Goal: Information Seeking & Learning: Learn about a topic

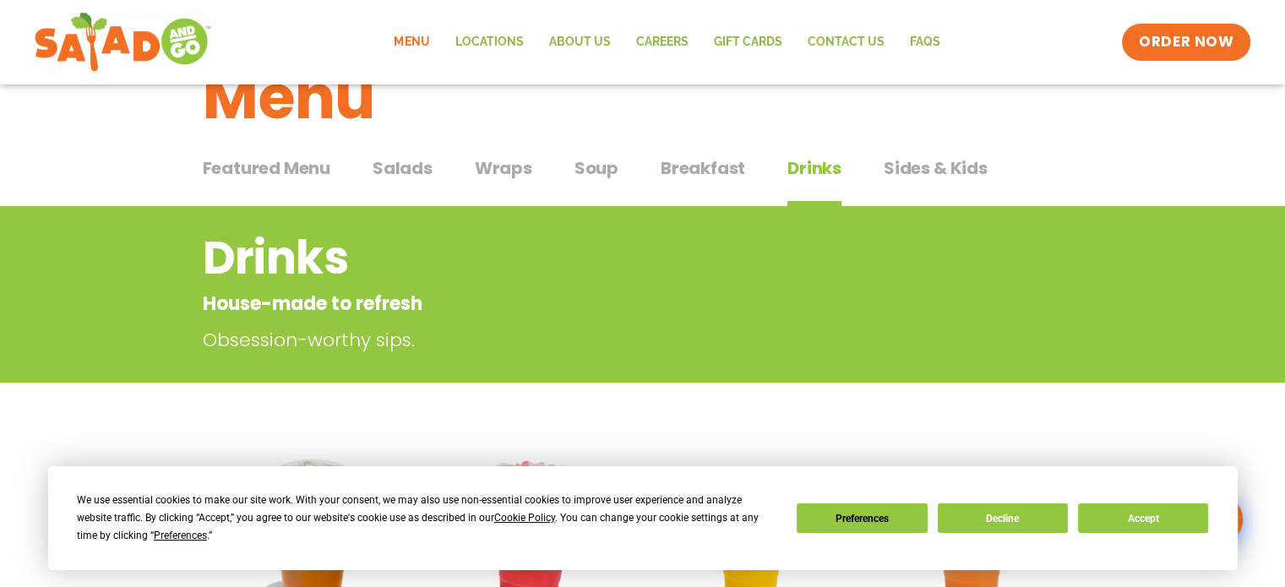
scroll to position [253, 0]
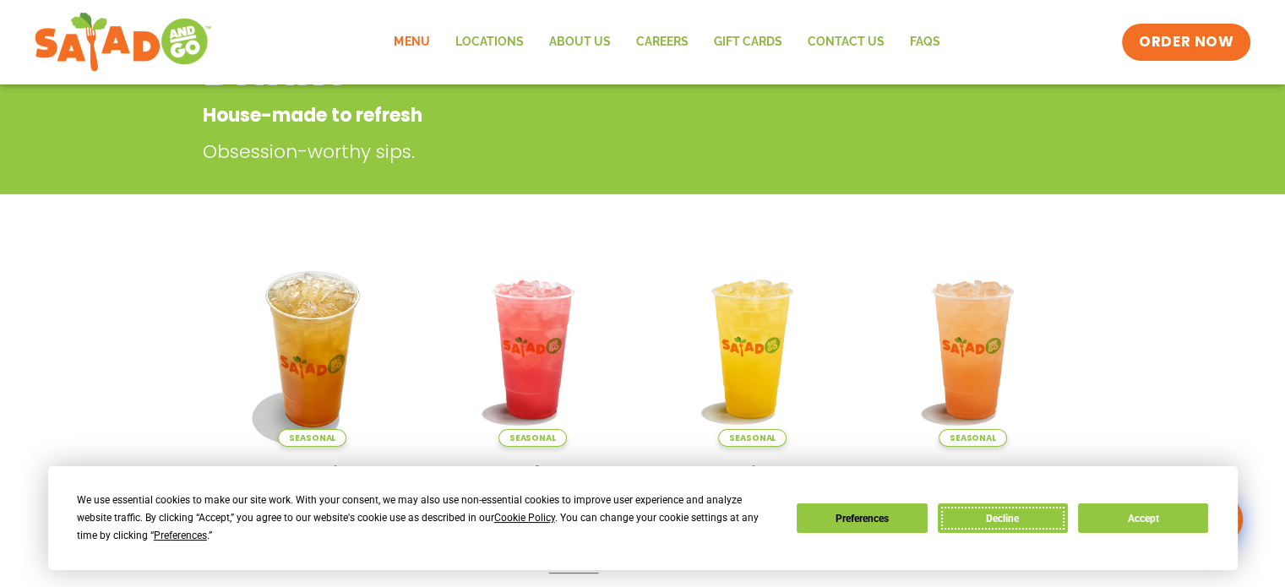
click at [1042, 519] on button "Decline" at bounding box center [1002, 518] width 130 height 30
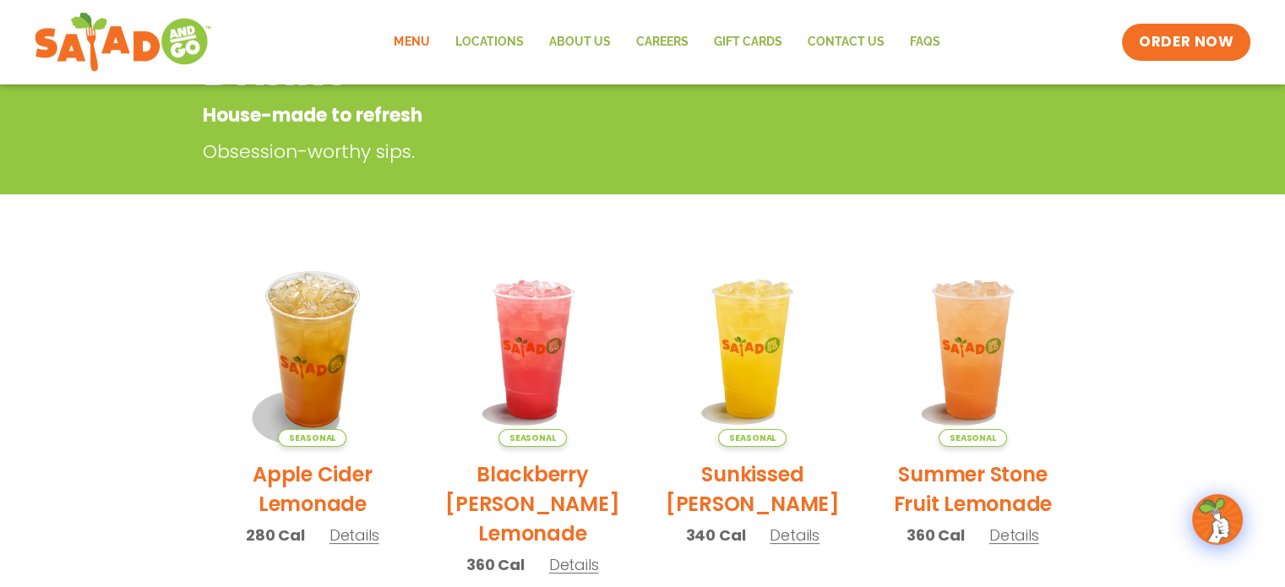
click at [423, 44] on link "Menu" at bounding box center [411, 42] width 61 height 39
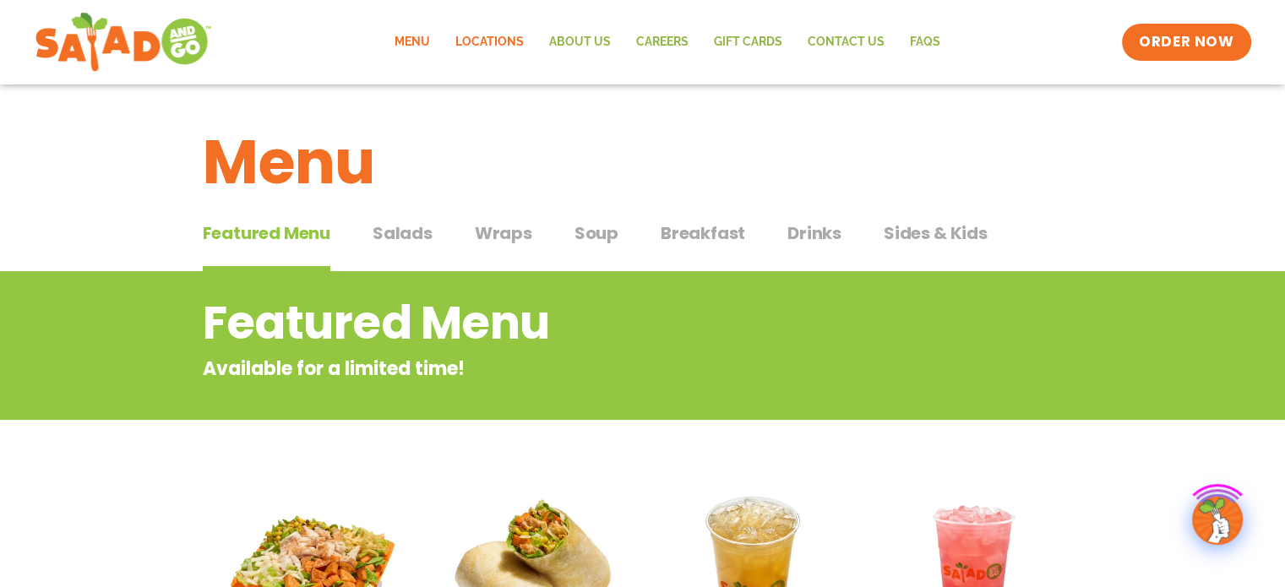
click at [487, 36] on link "Locations" at bounding box center [490, 42] width 94 height 39
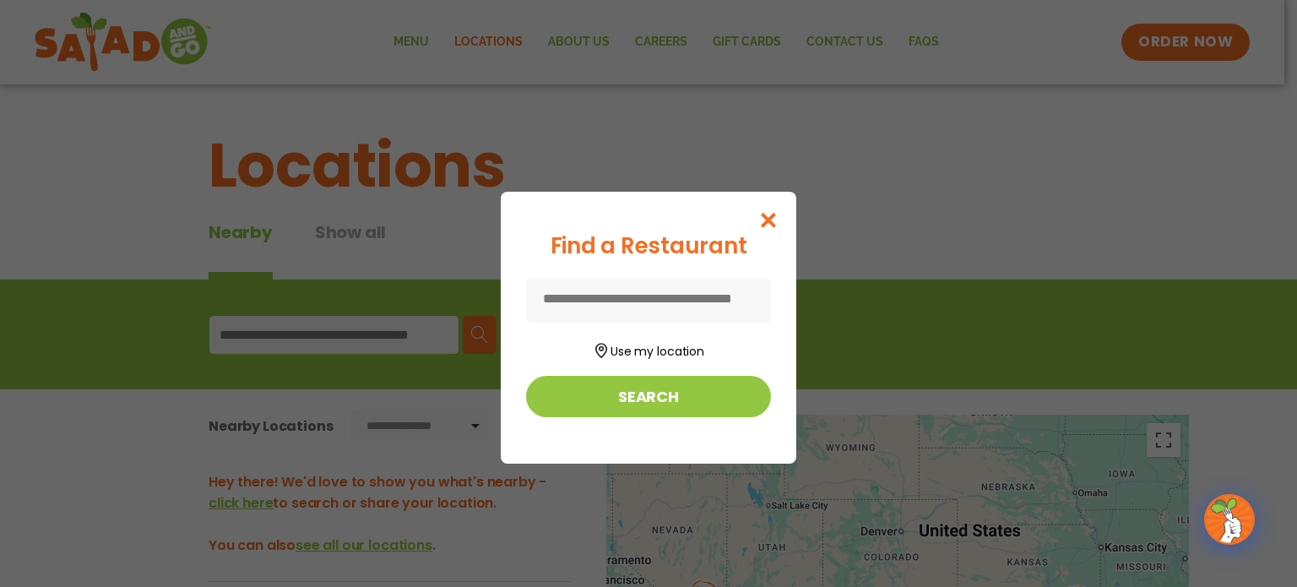
click at [568, 296] on input at bounding box center [648, 300] width 245 height 45
type input "**********"
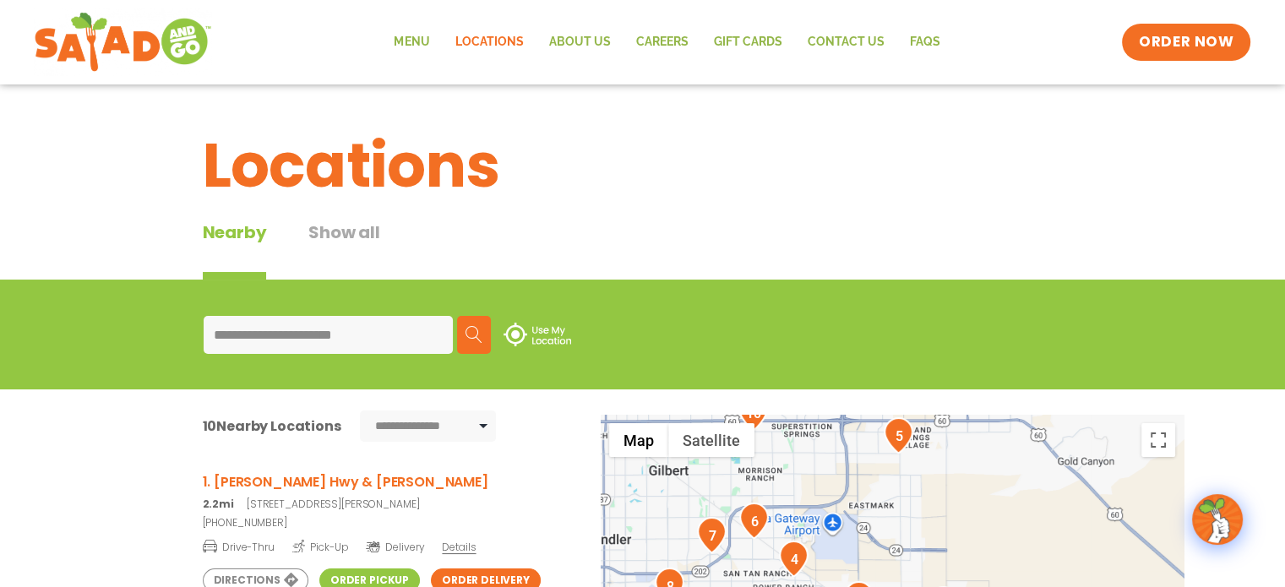
drag, startPoint x: 794, startPoint y: 516, endPoint x: 716, endPoint y: 405, distance: 135.9
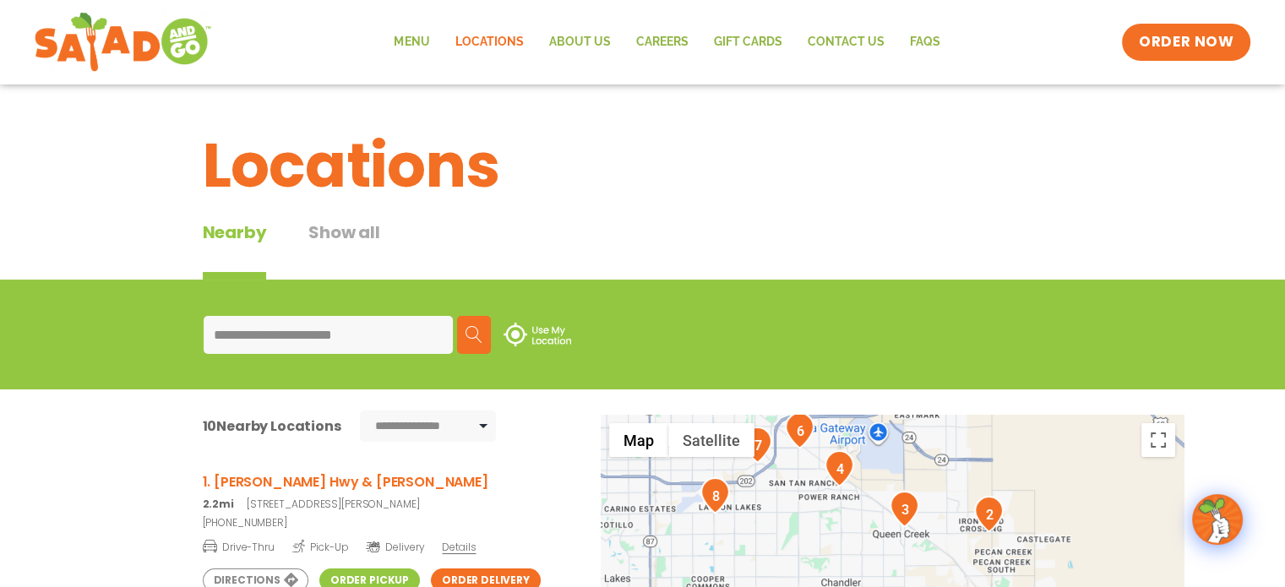
drag, startPoint x: 855, startPoint y: 546, endPoint x: 902, endPoint y: 454, distance: 104.3
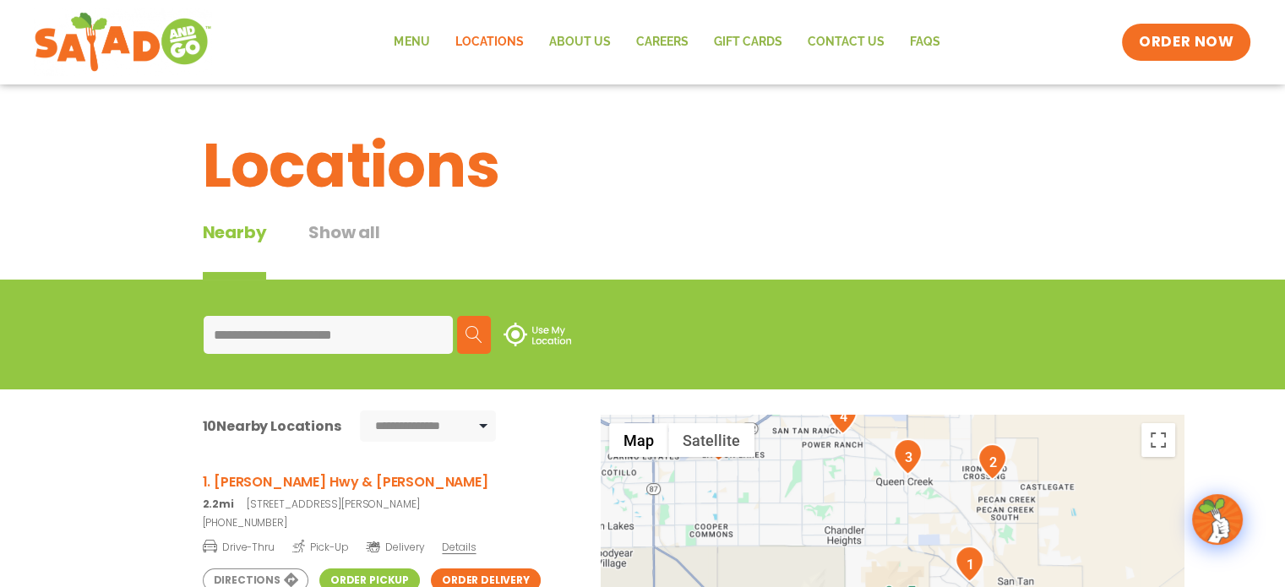
drag, startPoint x: 951, startPoint y: 538, endPoint x: 954, endPoint y: 482, distance: 55.8
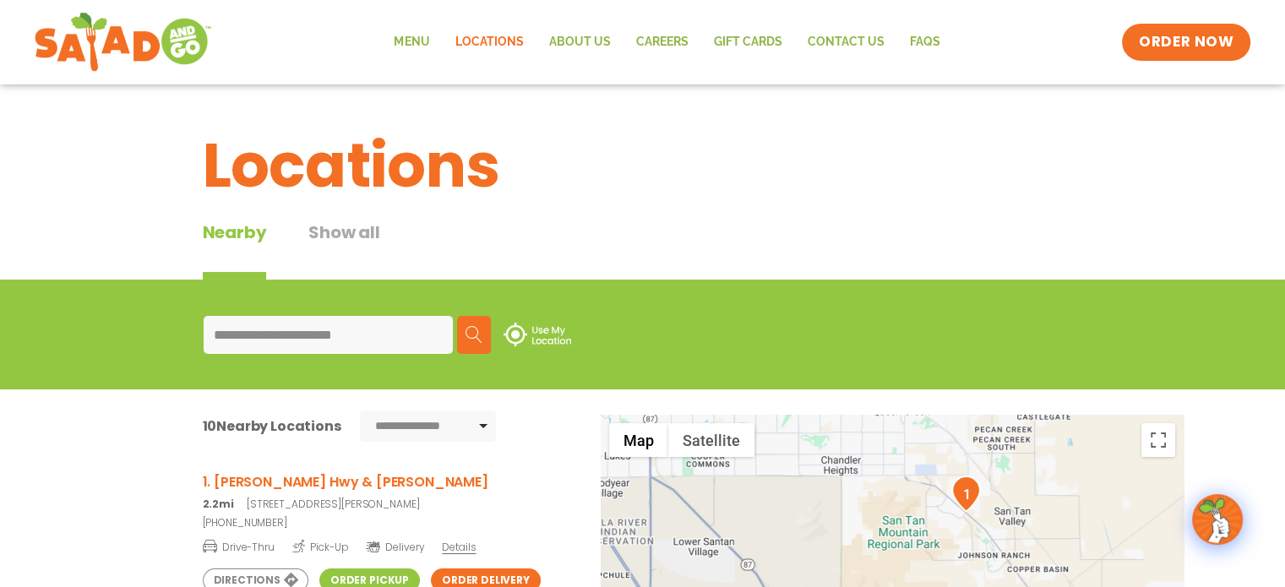
drag, startPoint x: 943, startPoint y: 519, endPoint x: 940, endPoint y: 445, distance: 73.6
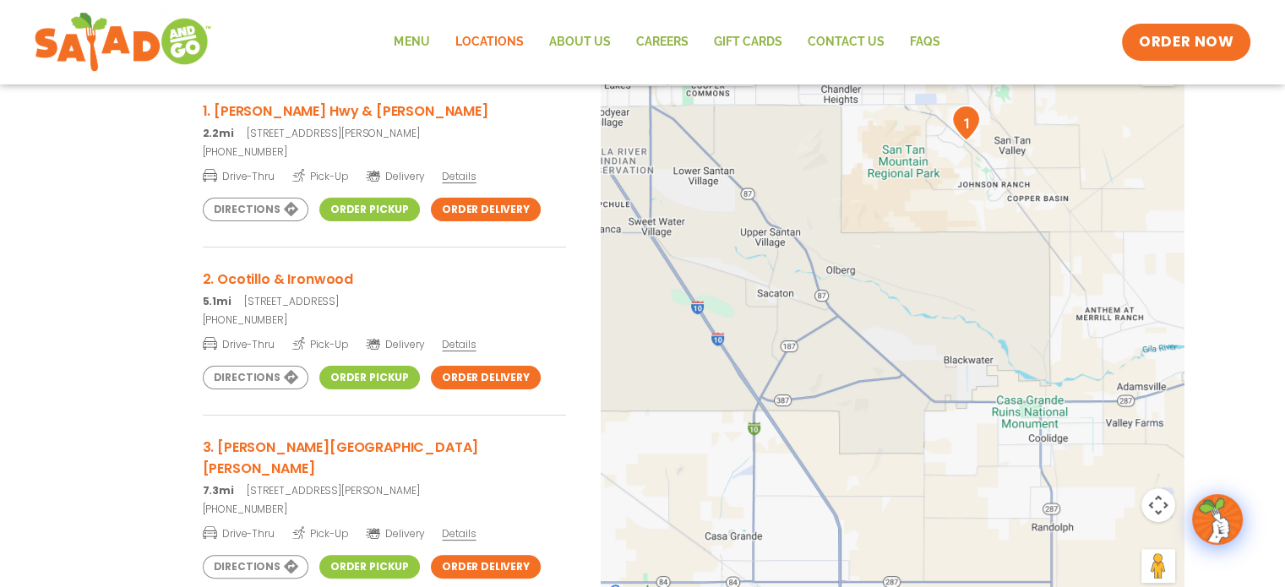
scroll to position [380, 0]
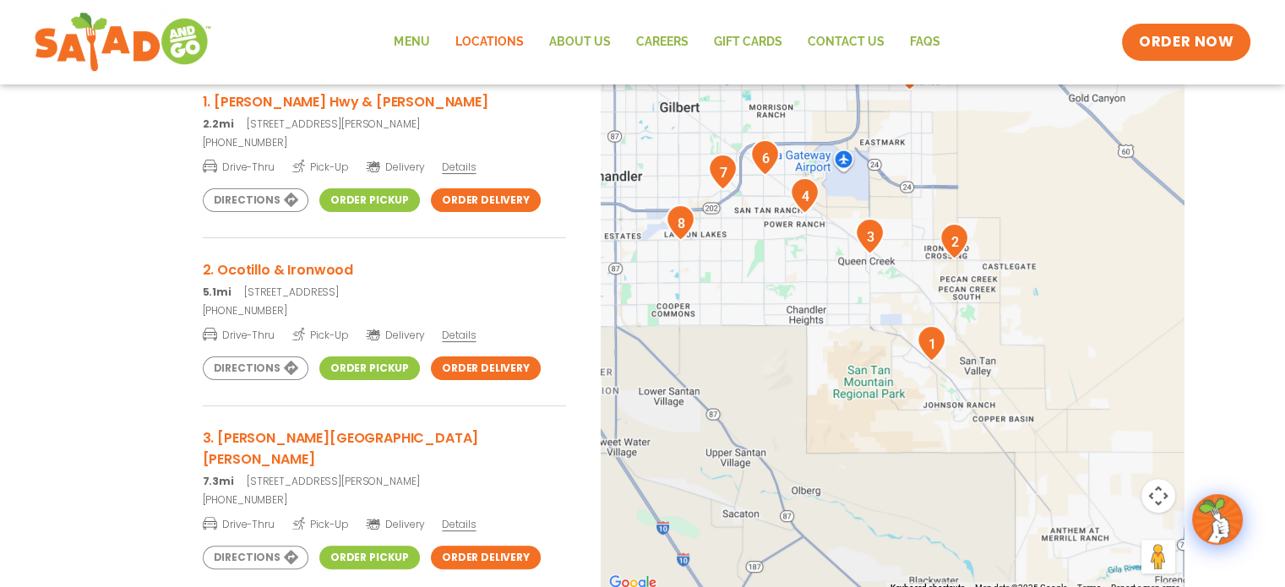
drag, startPoint x: 1008, startPoint y: 196, endPoint x: 973, endPoint y: 428, distance: 235.0
click at [973, 428] on div at bounding box center [891, 314] width 583 height 559
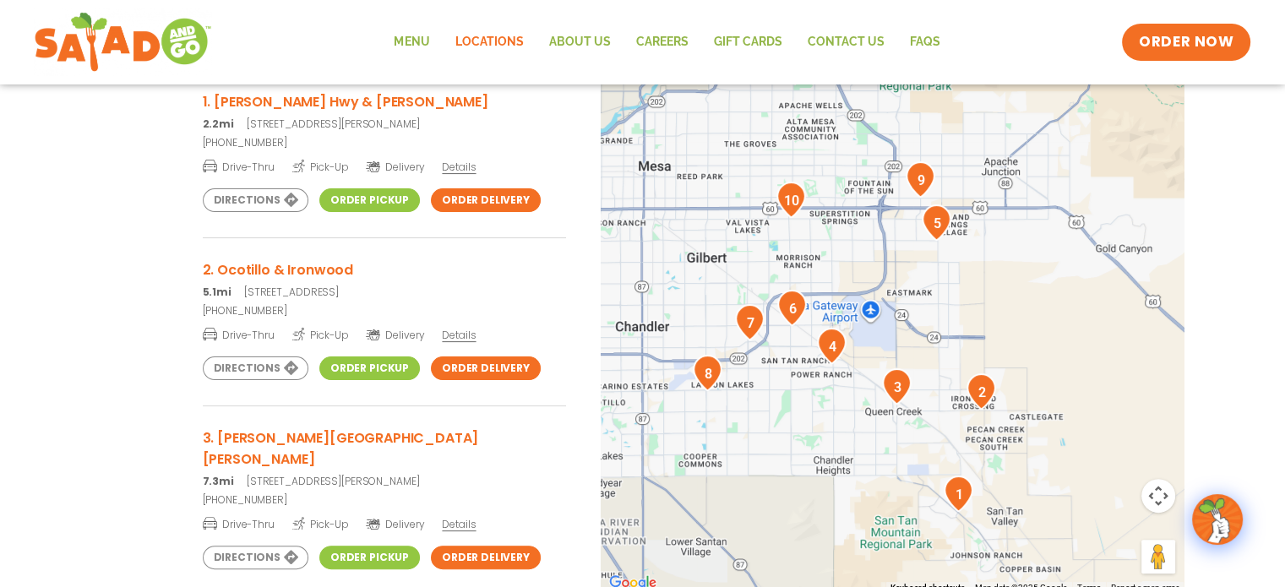
drag, startPoint x: 899, startPoint y: 283, endPoint x: 927, endPoint y: 438, distance: 157.9
click at [927, 438] on div at bounding box center [891, 314] width 583 height 559
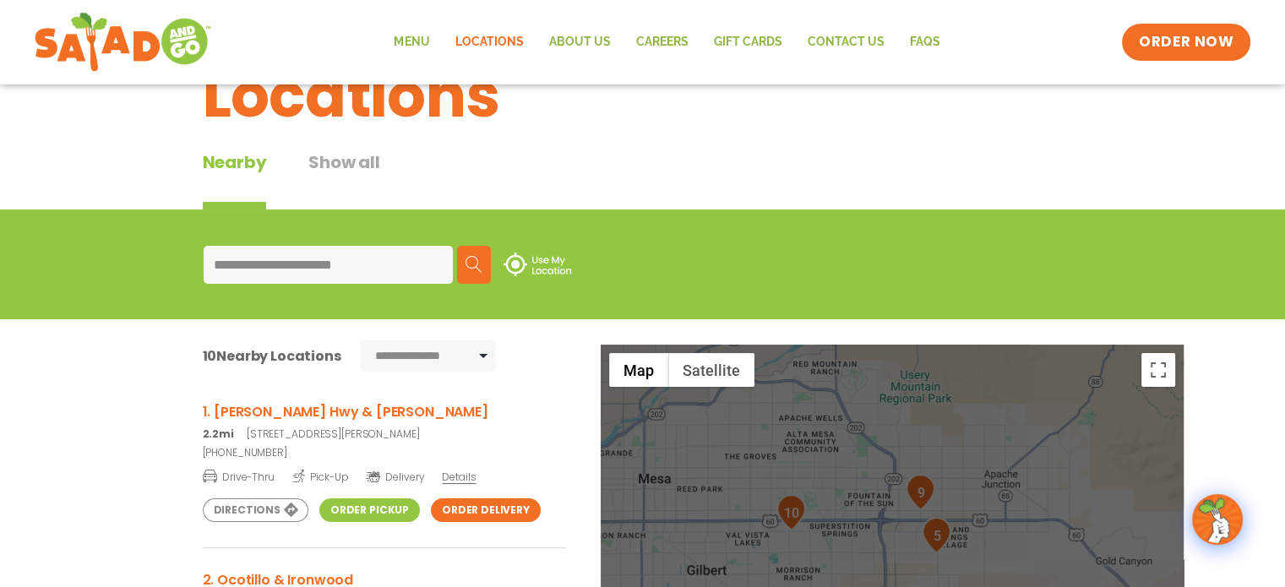
scroll to position [42, 0]
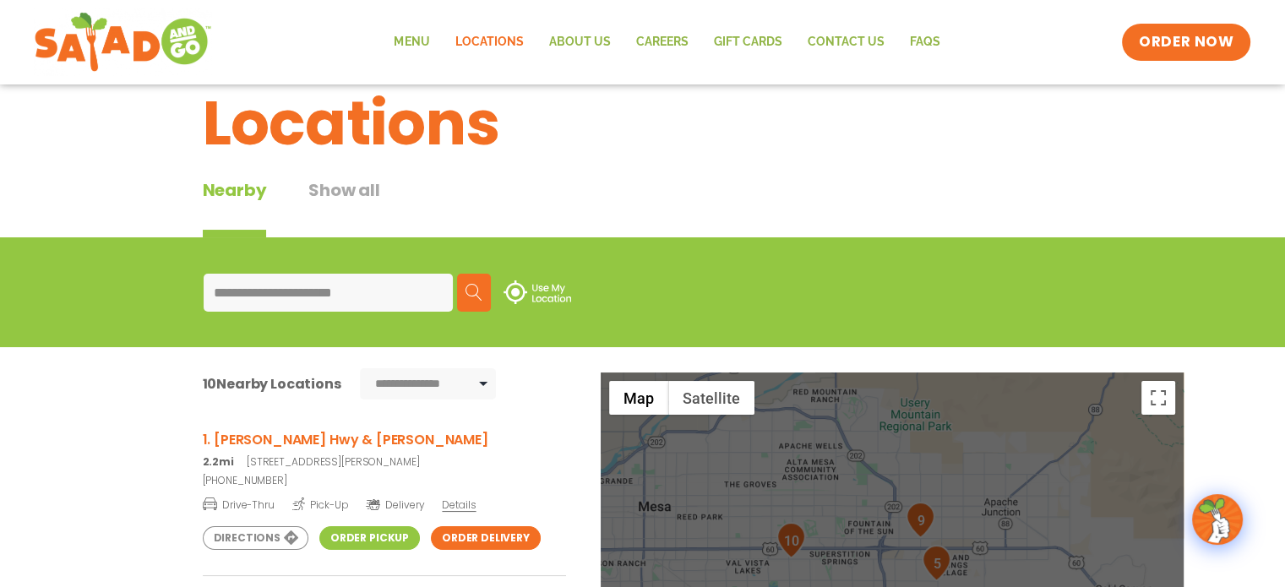
drag, startPoint x: 930, startPoint y: 469, endPoint x: 915, endPoint y: 460, distance: 17.4
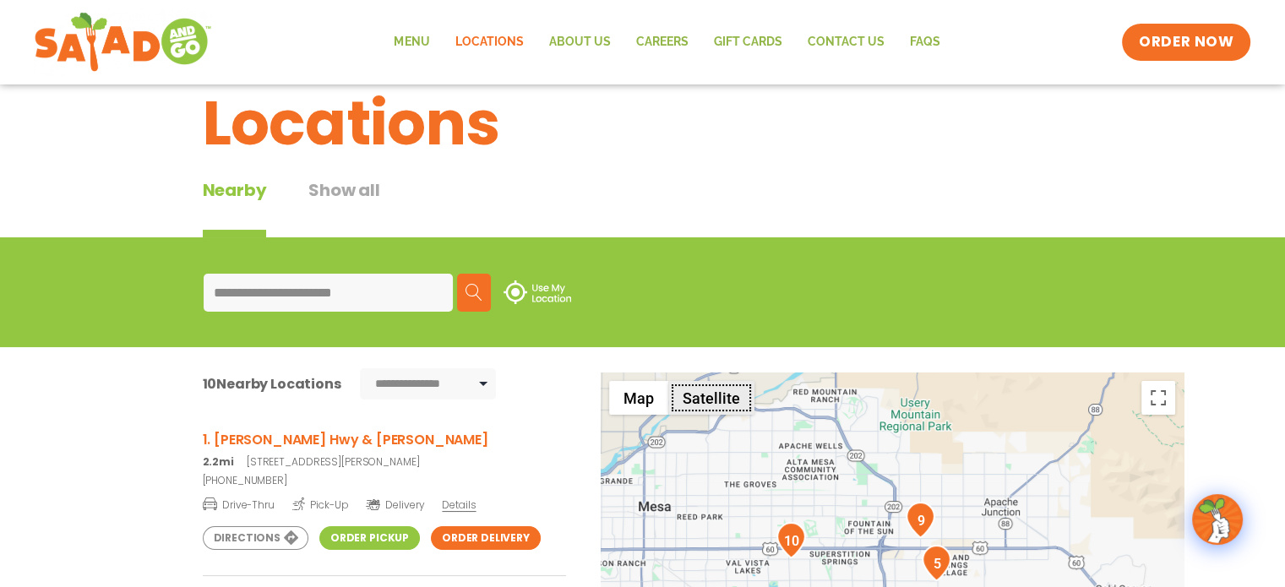
click at [715, 399] on button "Satellite" at bounding box center [711, 398] width 86 height 34
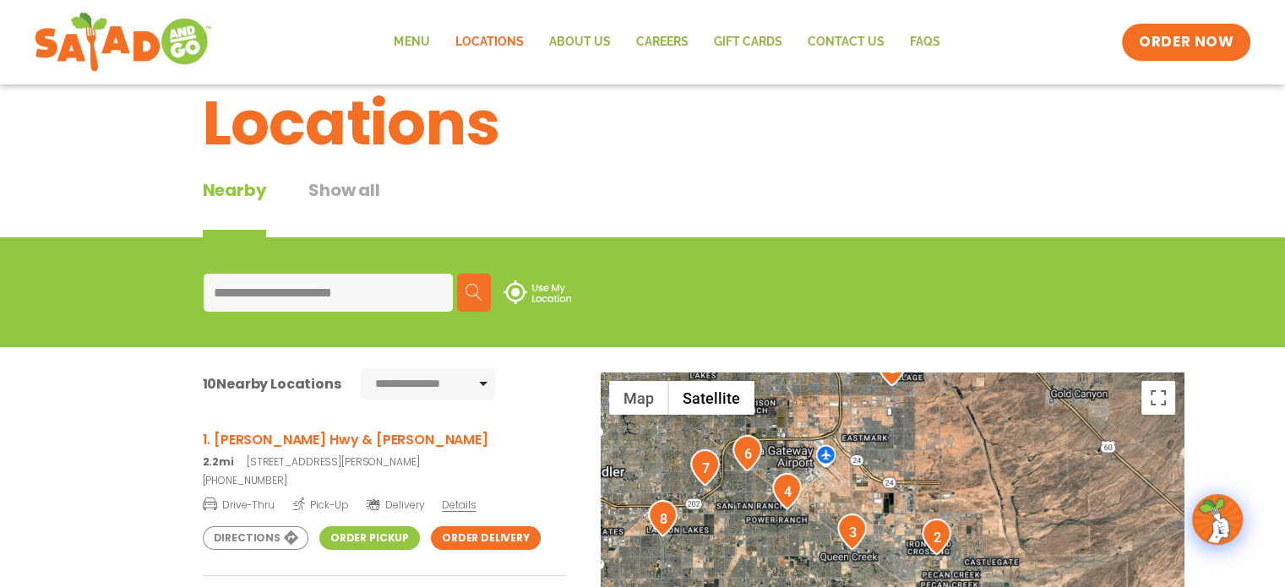
drag, startPoint x: 888, startPoint y: 557, endPoint x: 843, endPoint y: 359, distance: 203.5
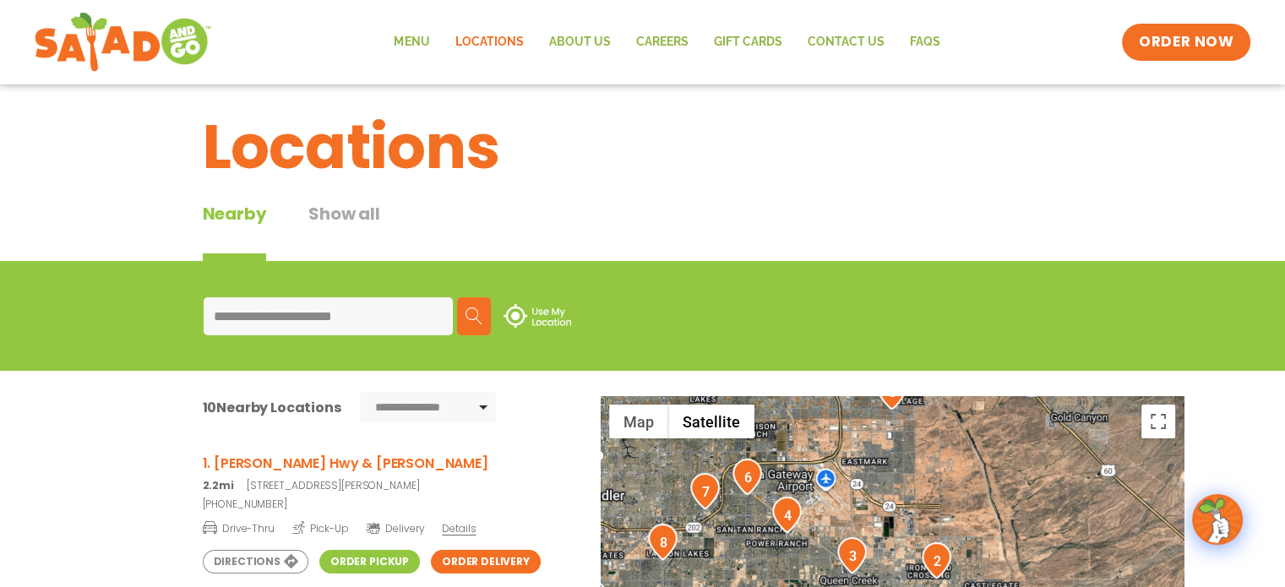
scroll to position [0, 0]
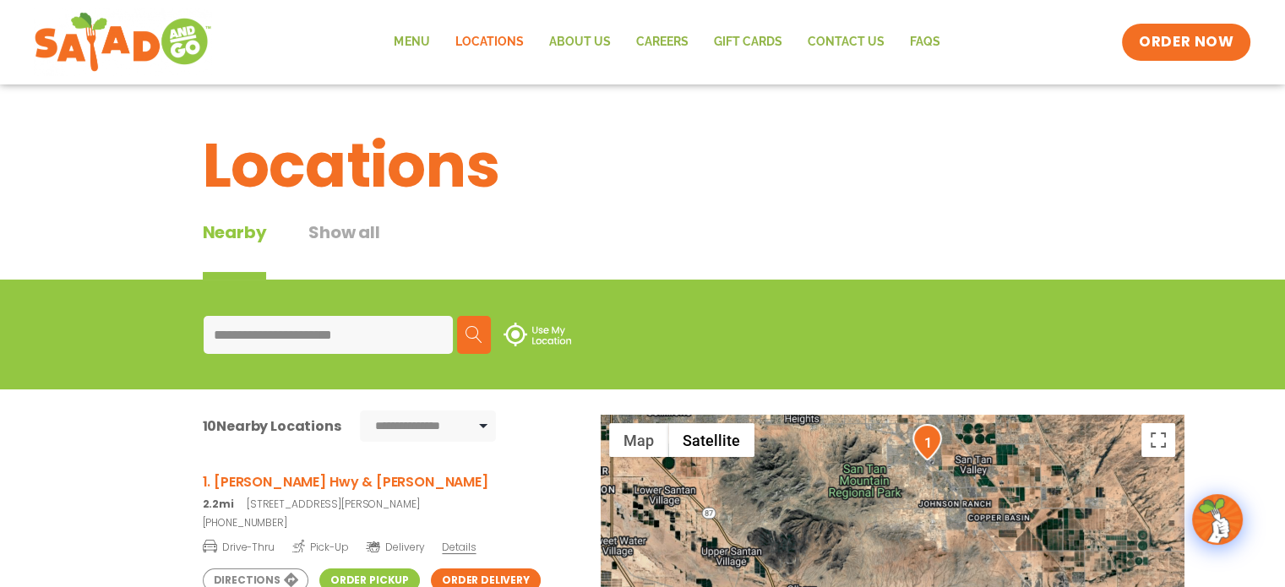
drag, startPoint x: 908, startPoint y: 525, endPoint x: 916, endPoint y: 374, distance: 151.4
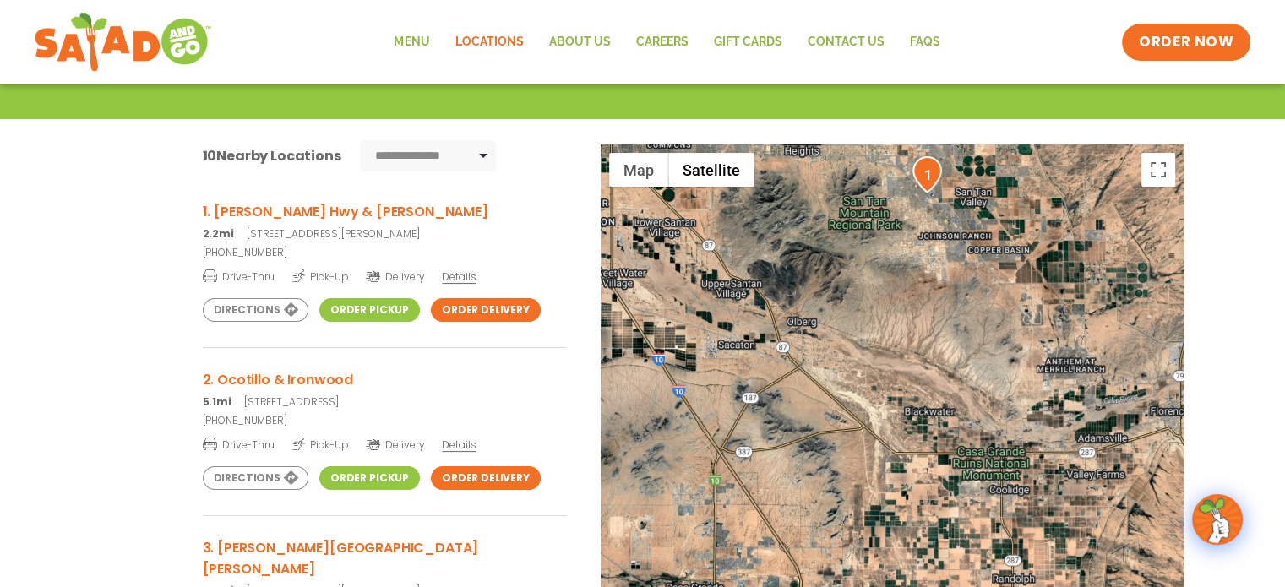
scroll to position [82, 0]
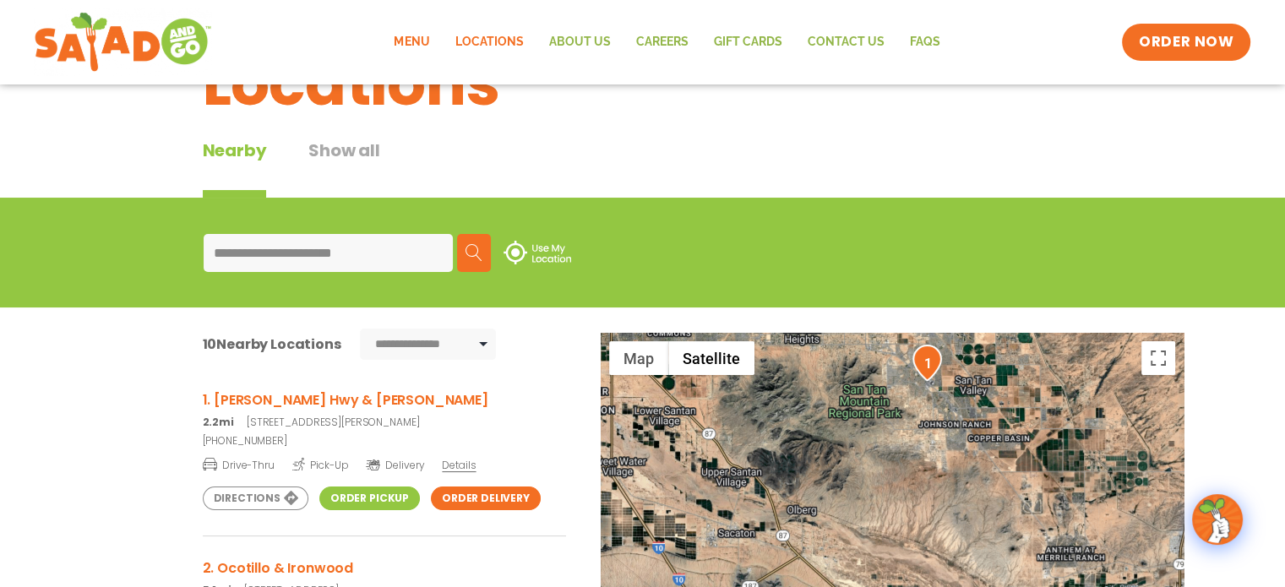
click at [420, 39] on link "Menu" at bounding box center [411, 42] width 61 height 39
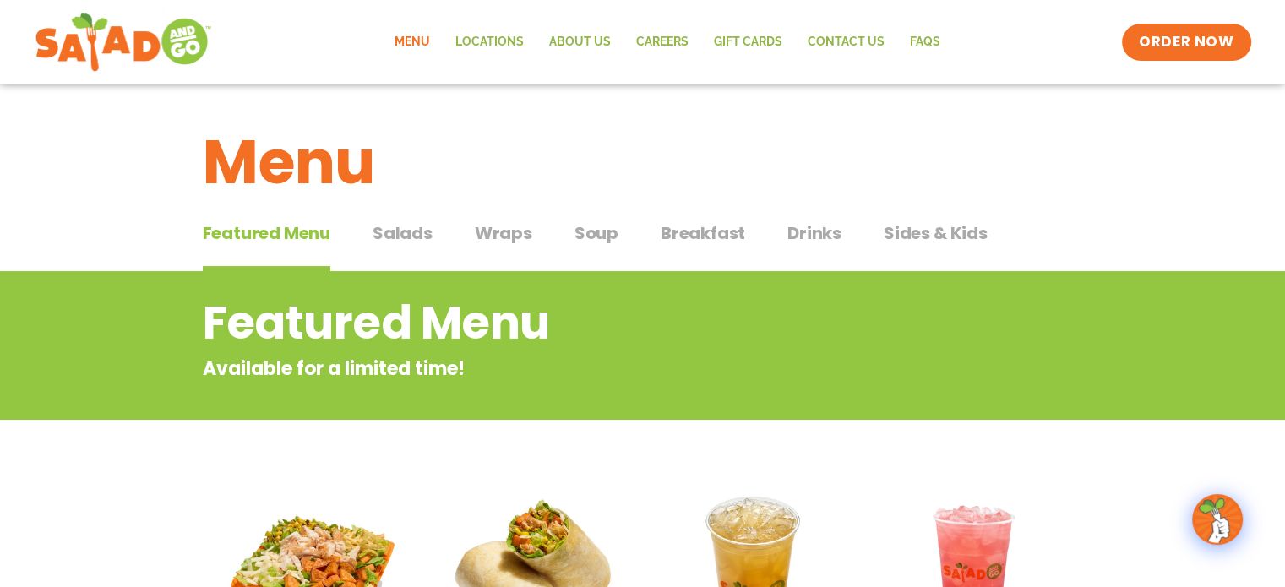
click at [409, 232] on span "Salads" at bounding box center [402, 232] width 60 height 25
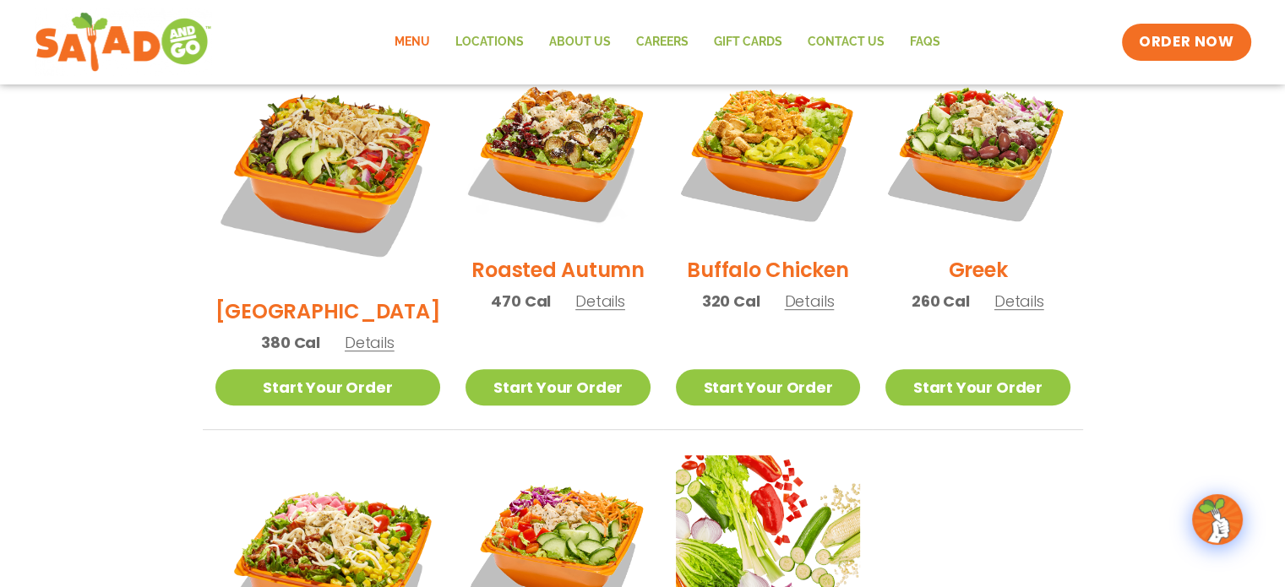
scroll to position [760, 0]
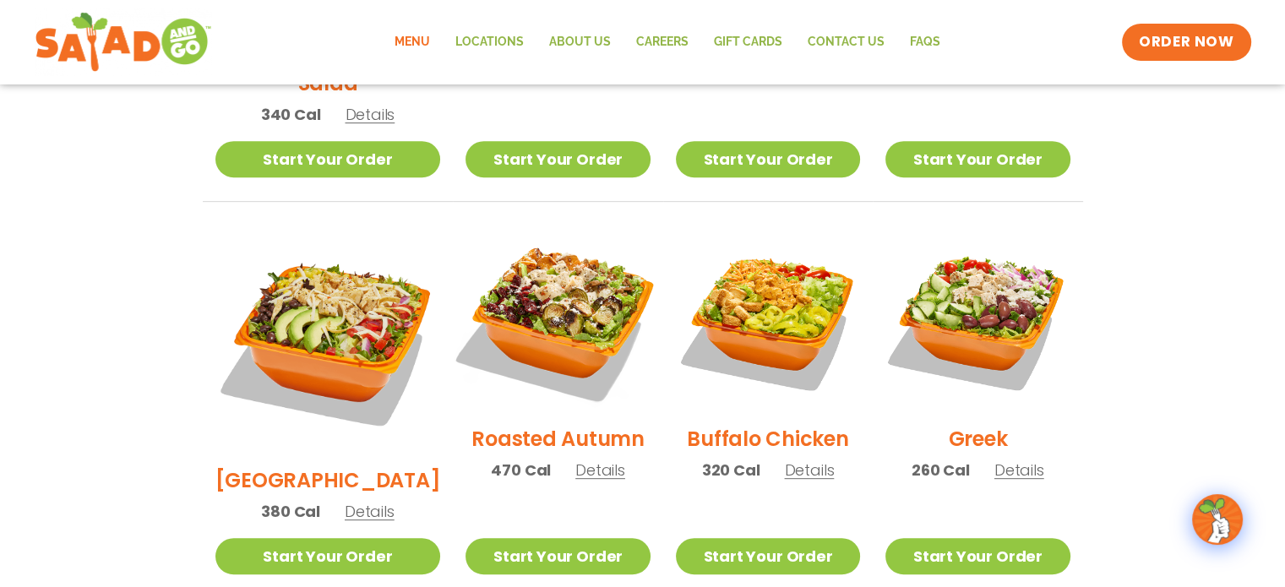
click at [527, 269] on img at bounding box center [557, 319] width 216 height 216
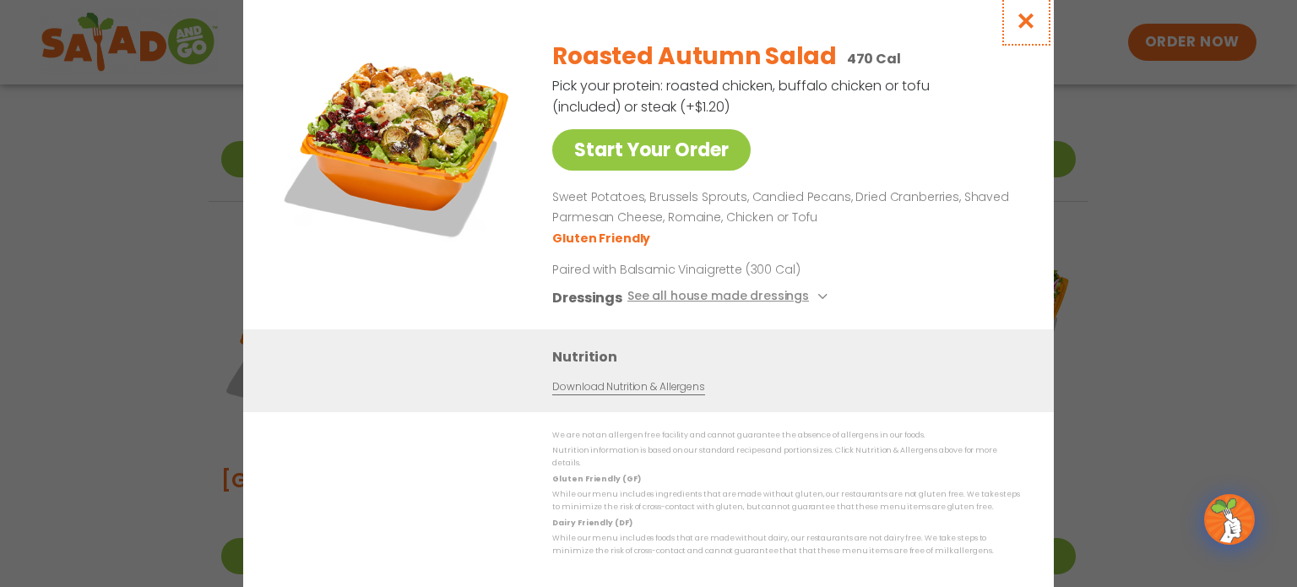
click at [1021, 24] on icon "Close modal" at bounding box center [1026, 21] width 21 height 18
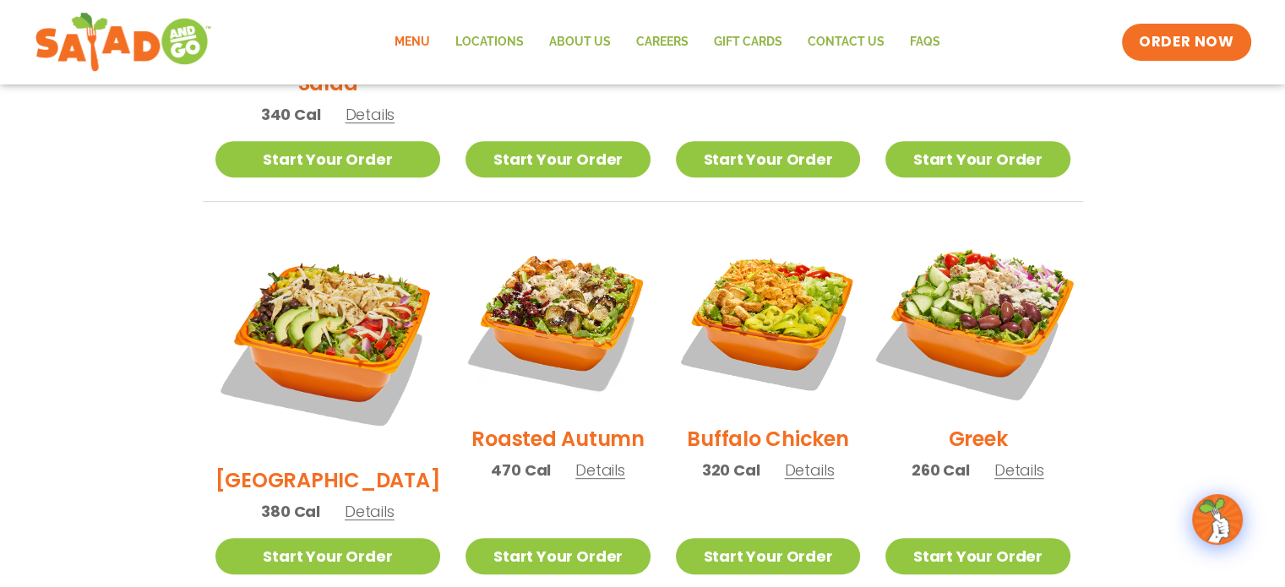
click at [946, 307] on img at bounding box center [977, 319] width 216 height 216
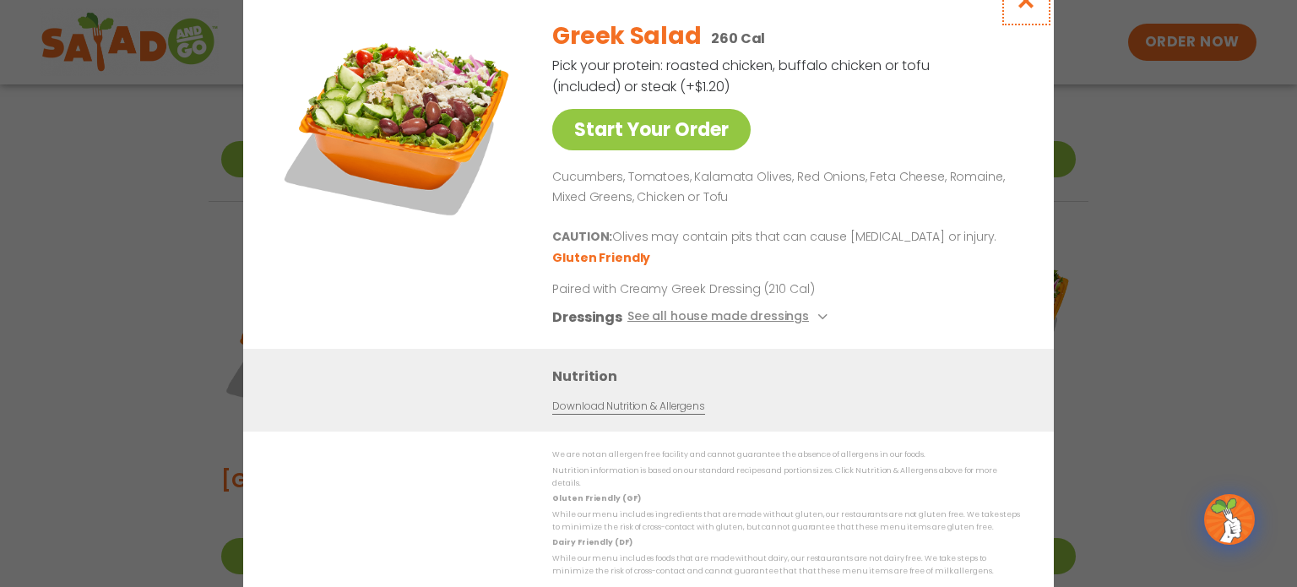
click at [1028, 9] on icon "Close modal" at bounding box center [1026, 1] width 21 height 18
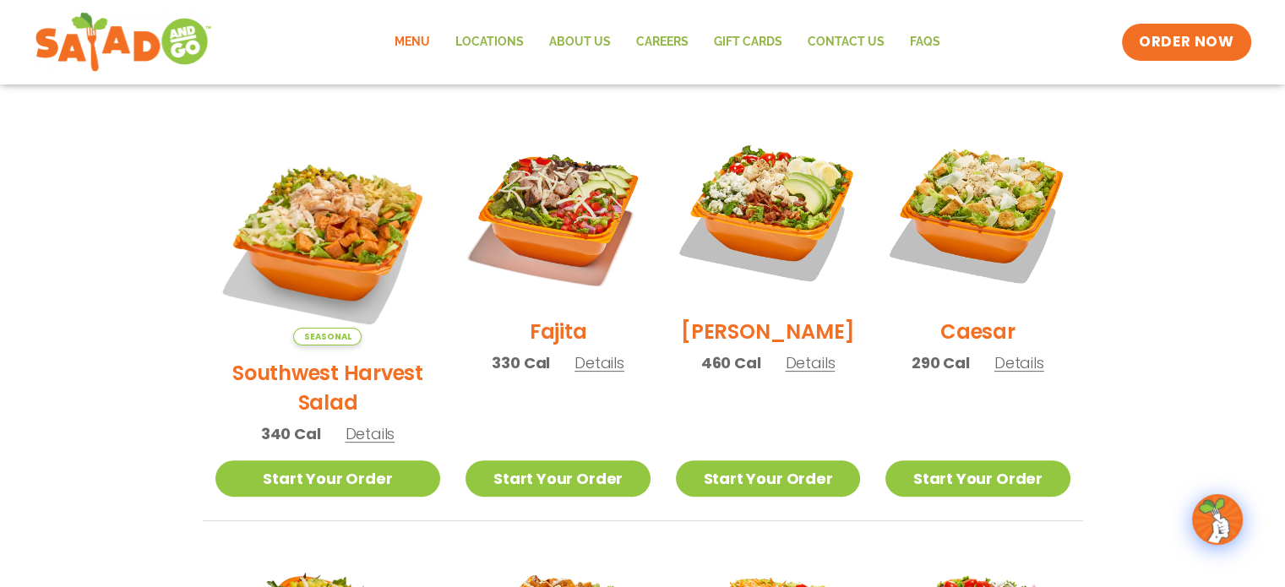
scroll to position [422, 0]
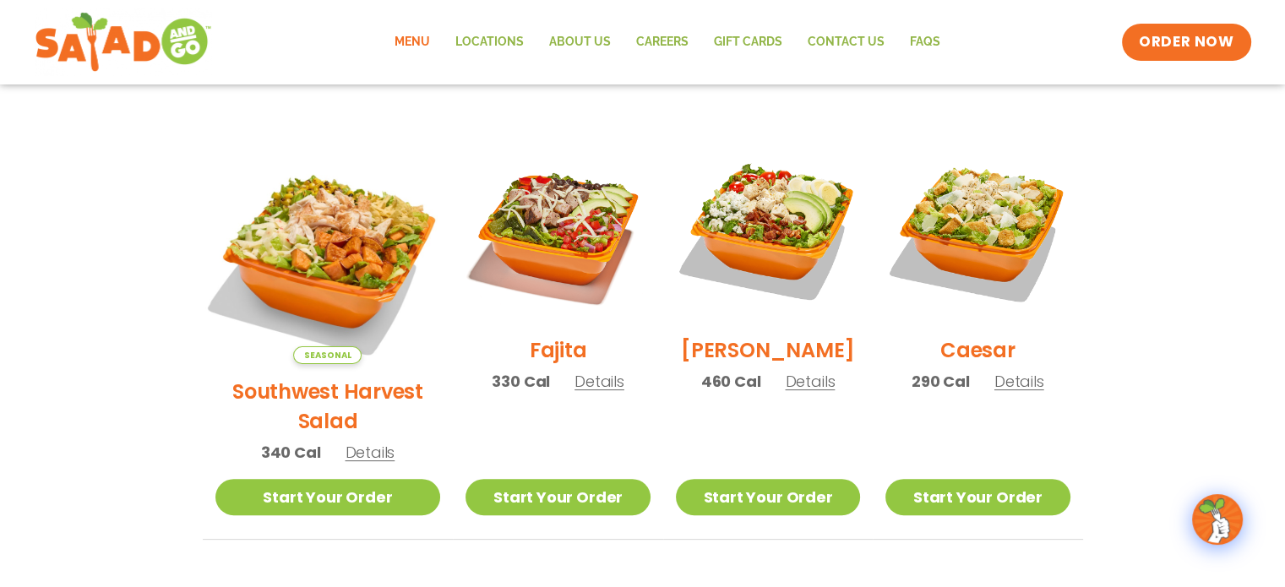
click at [314, 270] on img at bounding box center [327, 251] width 264 height 264
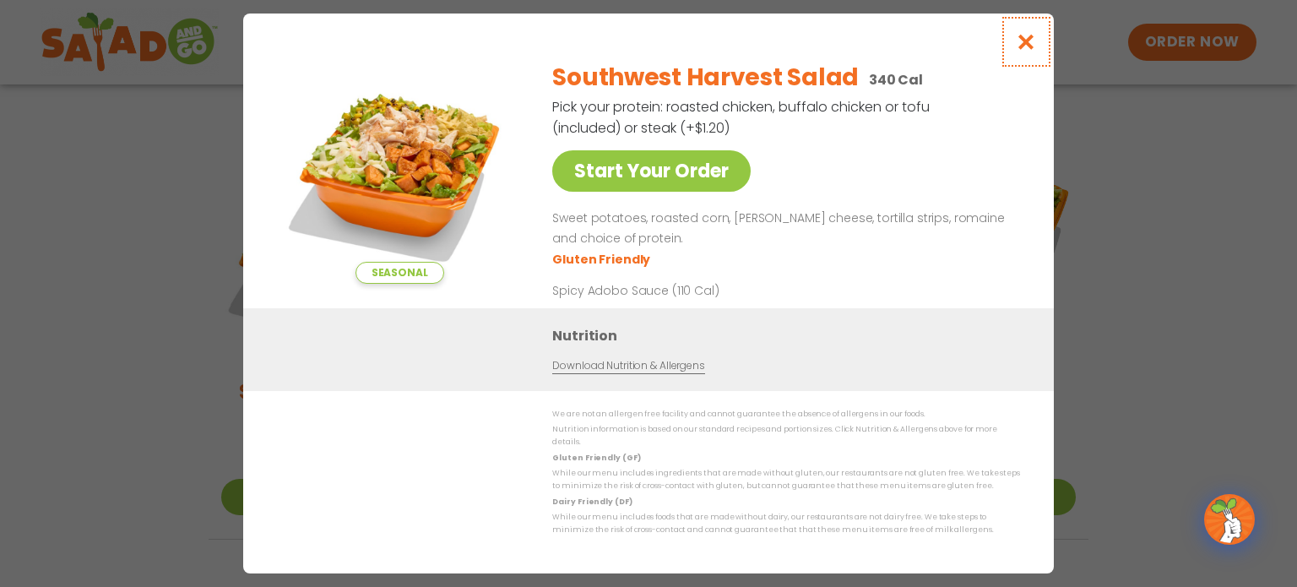
click at [1028, 47] on icon "Close modal" at bounding box center [1026, 42] width 21 height 18
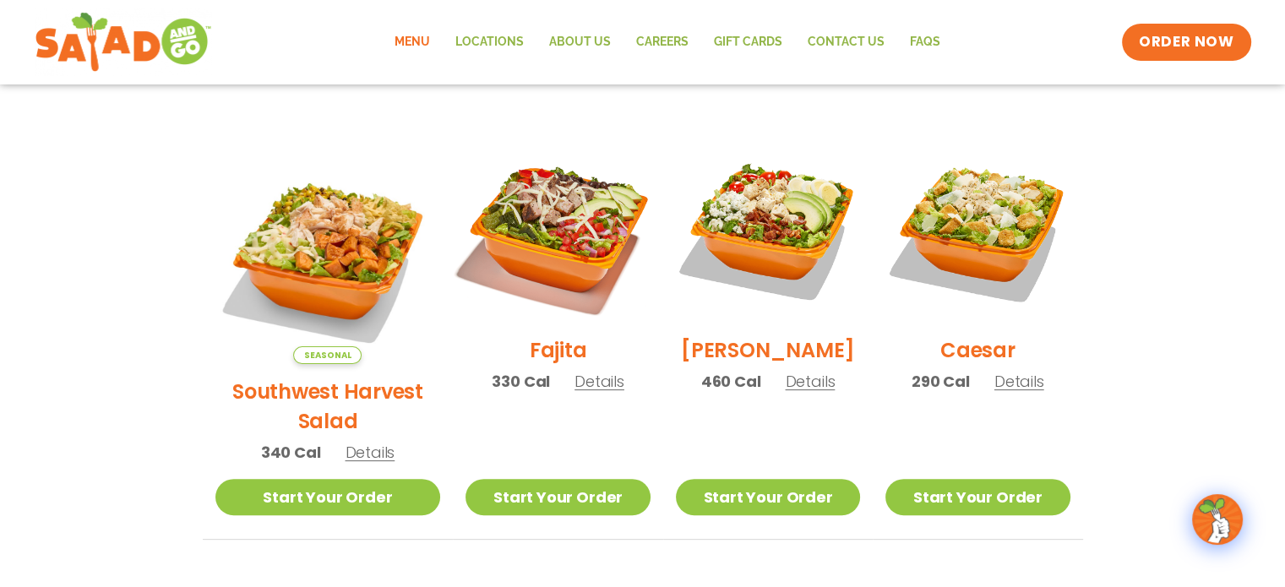
click at [527, 247] on img at bounding box center [557, 230] width 216 height 216
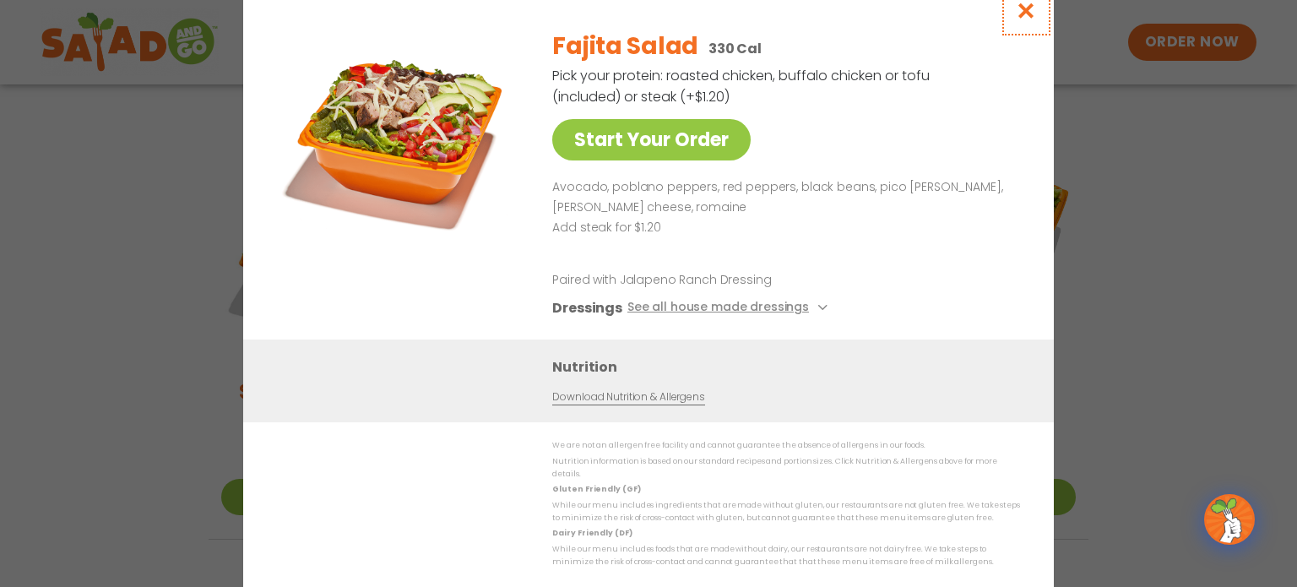
click at [1029, 19] on icon "Close modal" at bounding box center [1026, 11] width 21 height 18
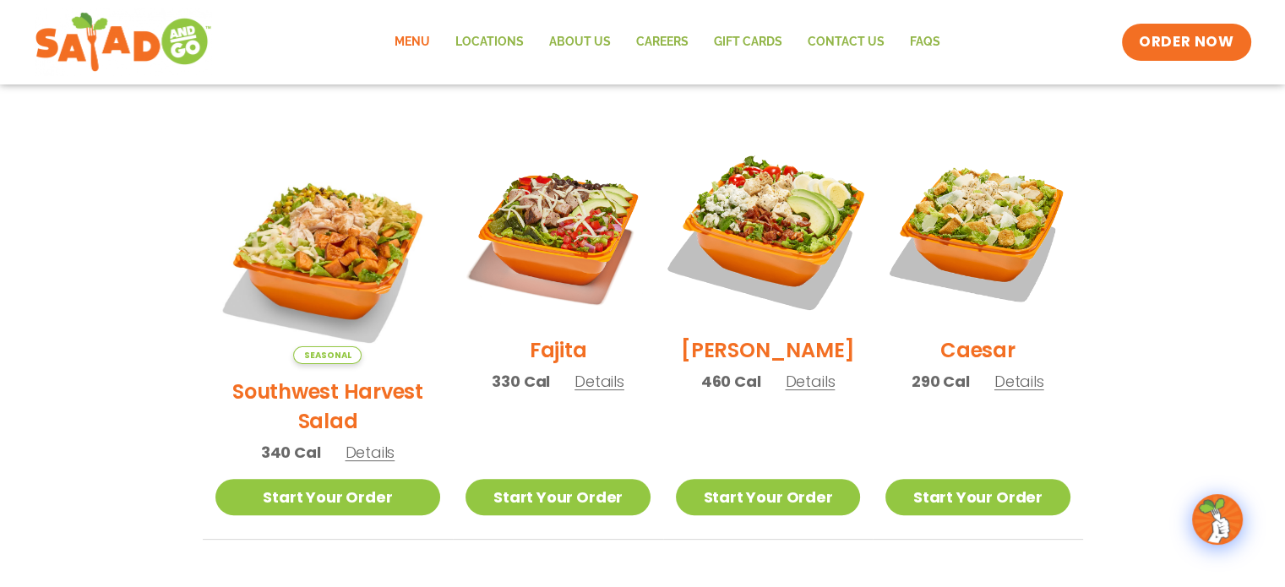
click at [762, 266] on img at bounding box center [768, 230] width 216 height 216
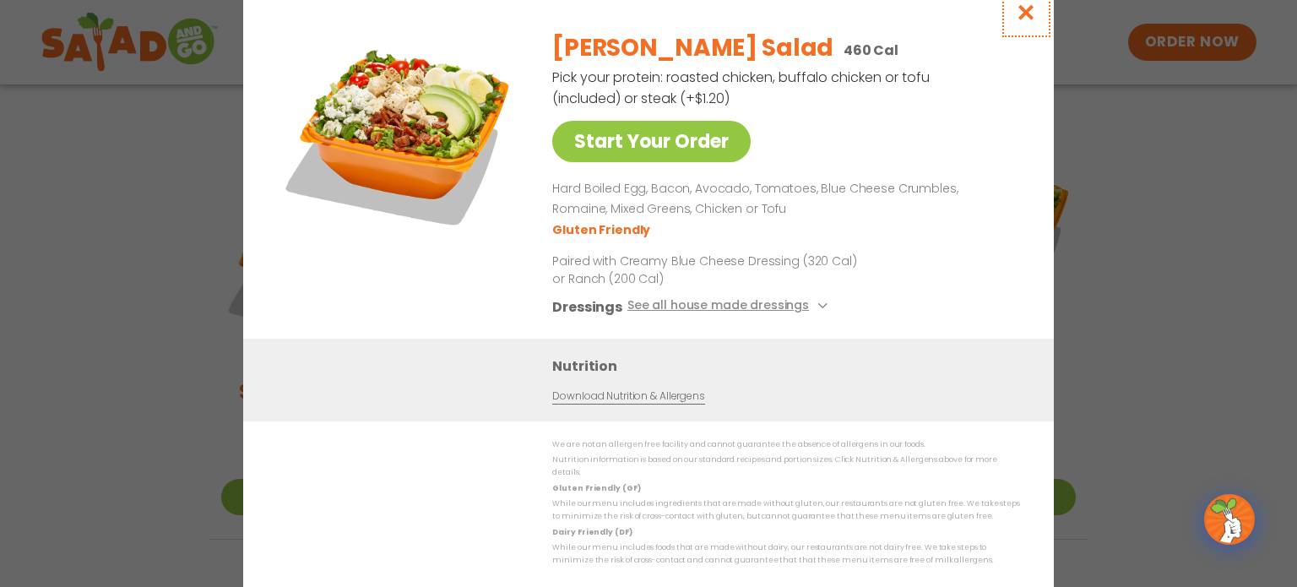
click at [1021, 17] on icon "Close modal" at bounding box center [1026, 12] width 21 height 18
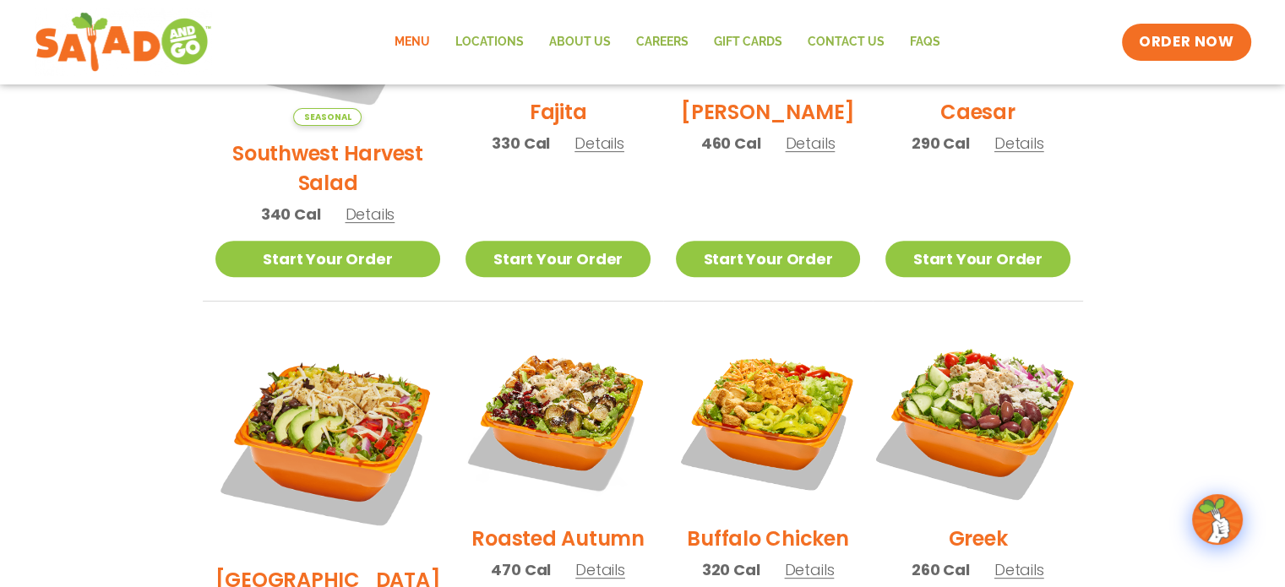
scroll to position [929, 0]
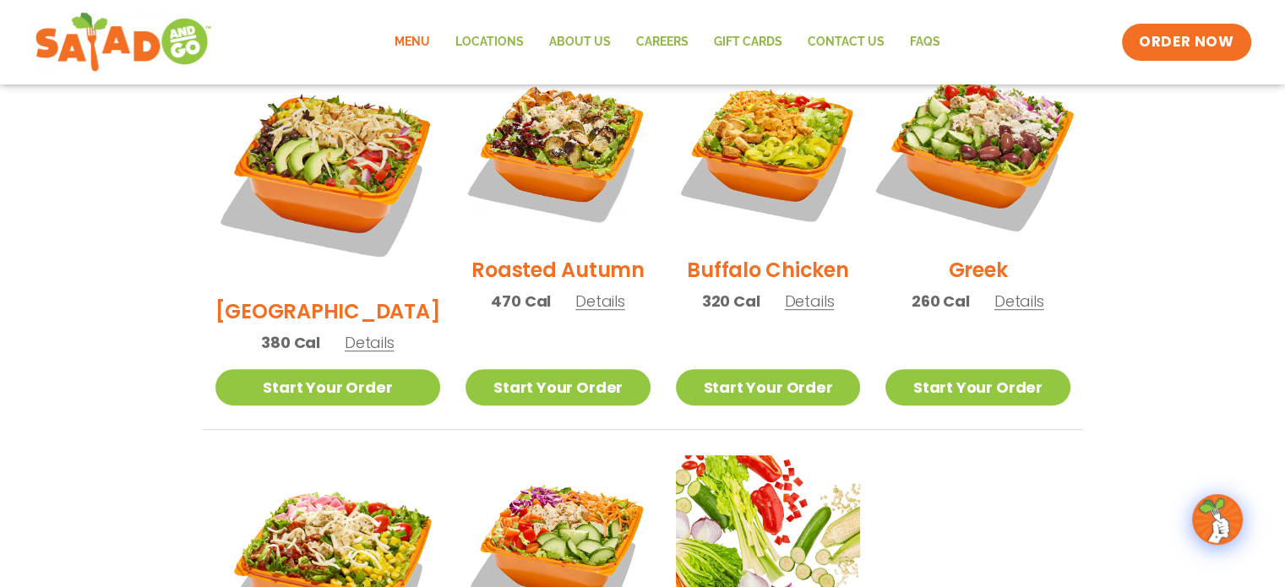
click at [987, 151] on img at bounding box center [977, 150] width 216 height 216
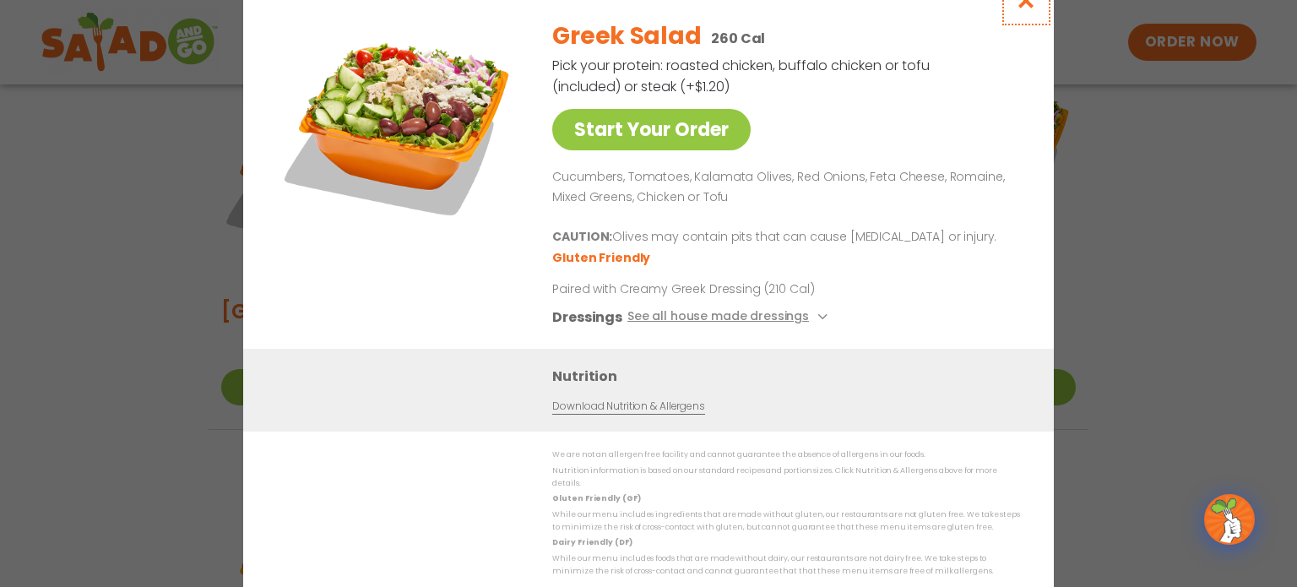
click at [1026, 8] on icon "Close modal" at bounding box center [1026, 1] width 21 height 18
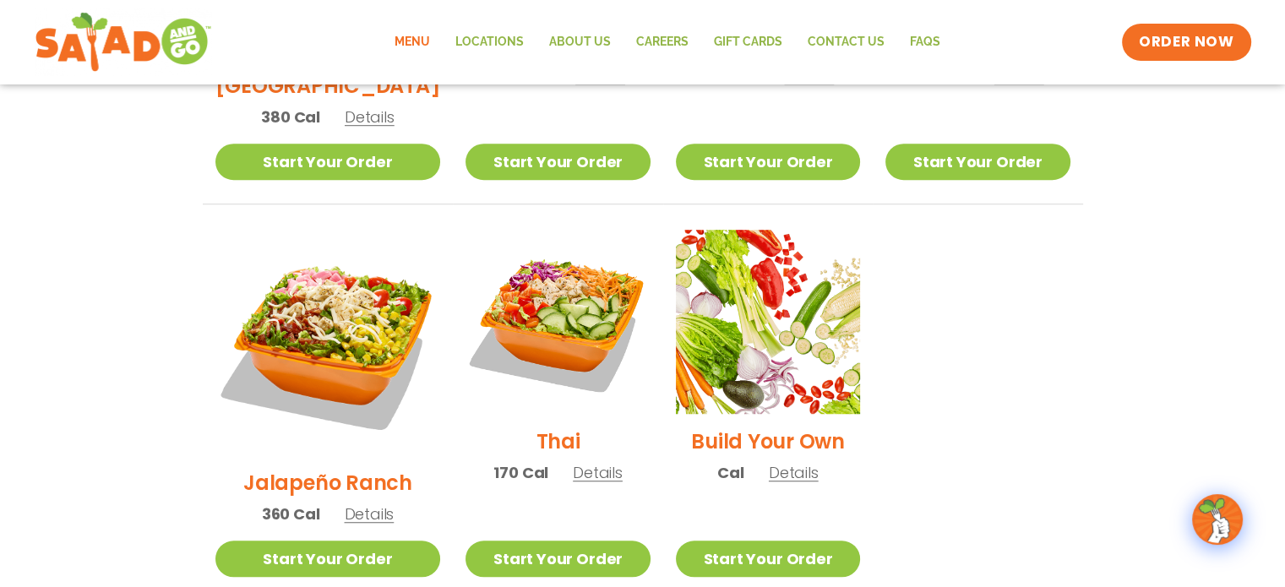
scroll to position [1182, 0]
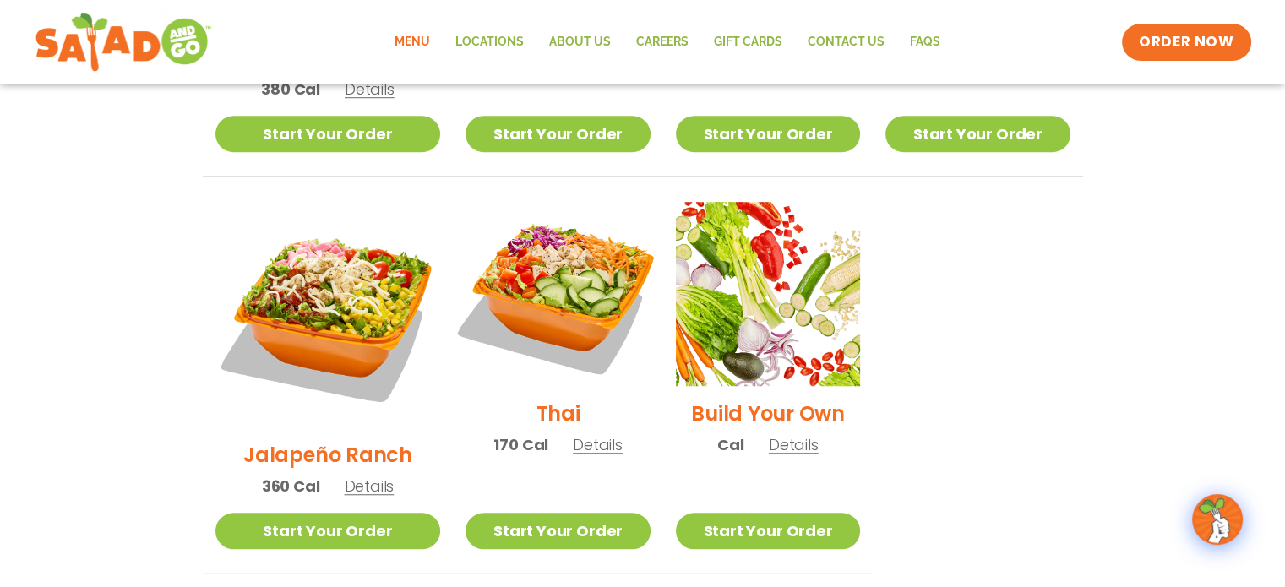
click at [570, 256] on img at bounding box center [557, 294] width 216 height 216
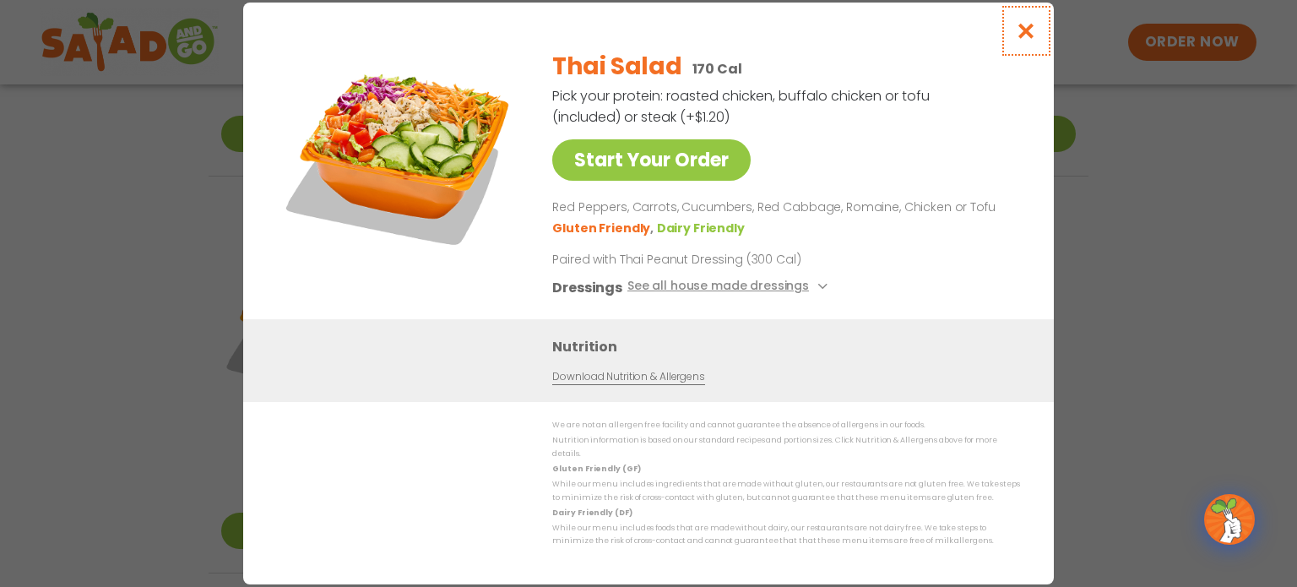
click at [1030, 36] on icon "Close modal" at bounding box center [1026, 31] width 21 height 18
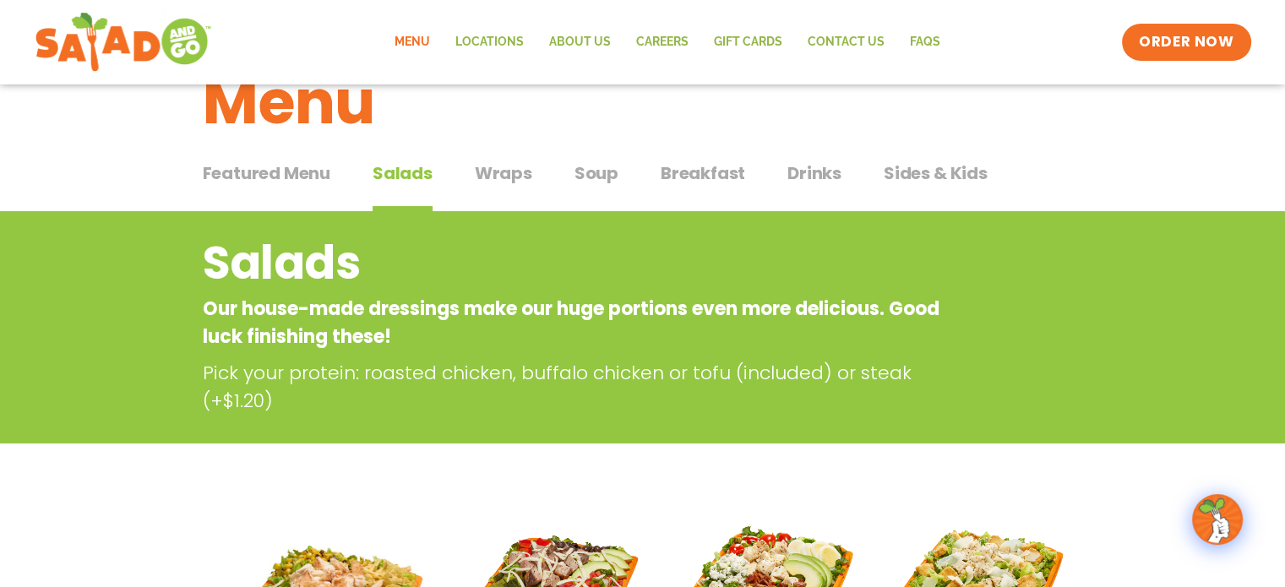
scroll to position [0, 0]
